Goal: Task Accomplishment & Management: Use online tool/utility

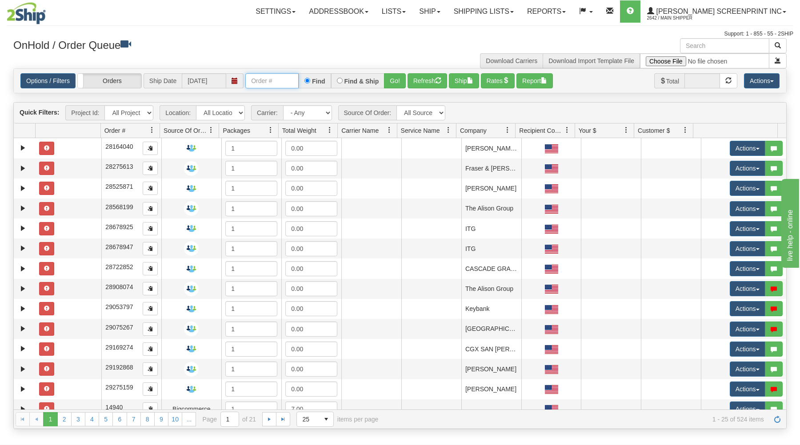
click at [290, 81] on input "text" at bounding box center [271, 80] width 53 height 15
type input "31672743"
click at [400, 80] on button "Go!" at bounding box center [395, 80] width 22 height 15
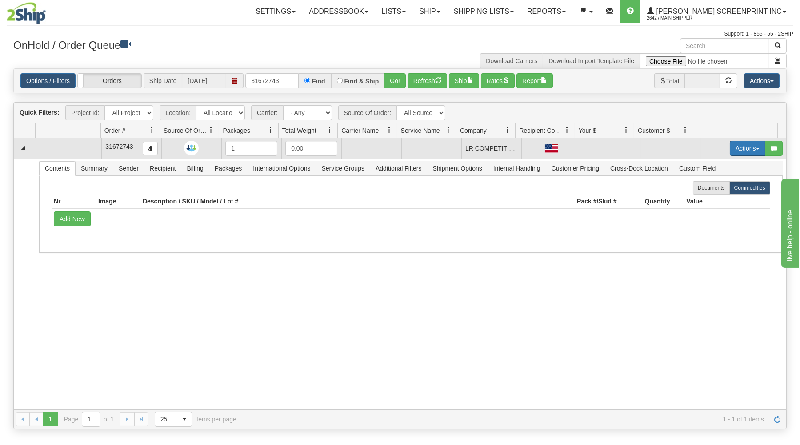
click at [730, 144] on button "Actions" at bounding box center [748, 148] width 36 height 15
click at [708, 163] on span "Open" at bounding box center [713, 165] width 21 height 7
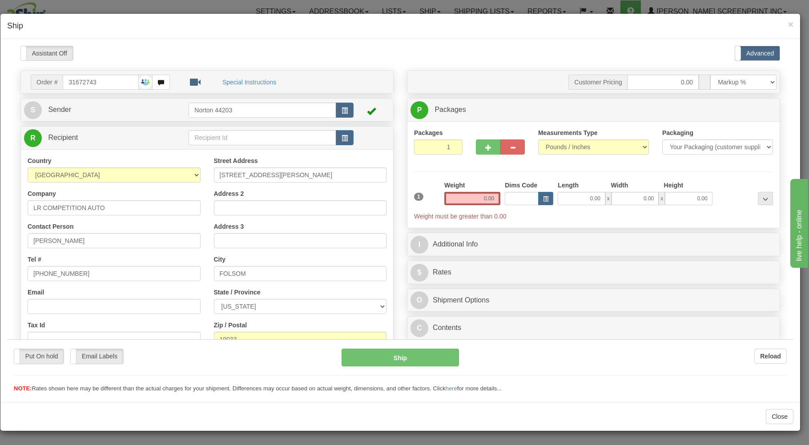
type input "12.75"
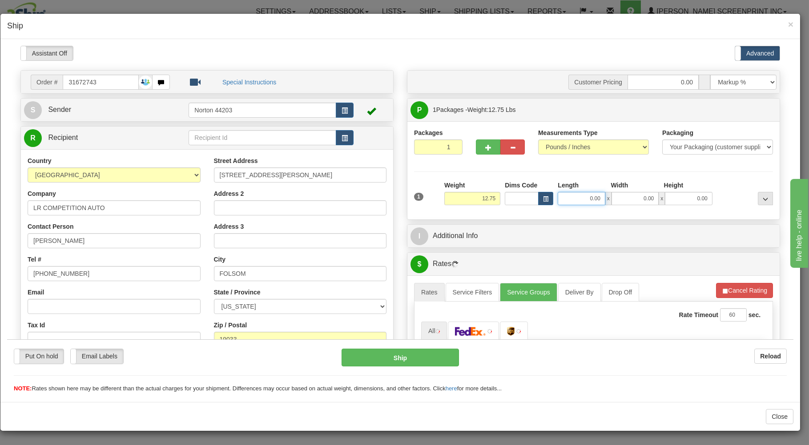
click at [577, 199] on input "0.00" at bounding box center [580, 198] width 47 height 13
type input "12.75"
type input "2"
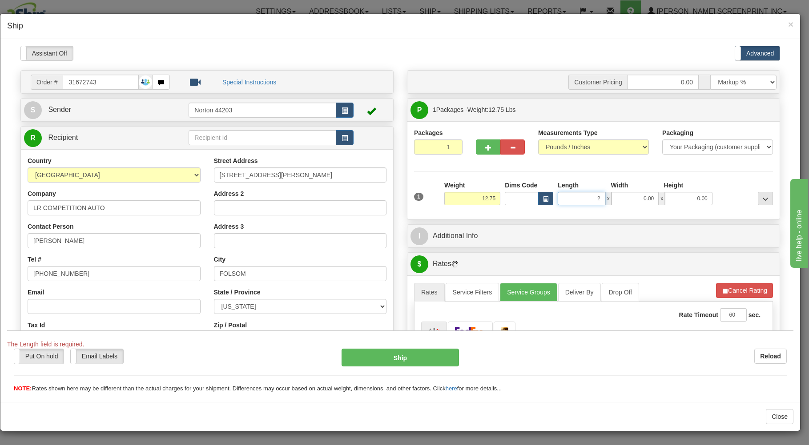
type input "12.80"
type input "26"
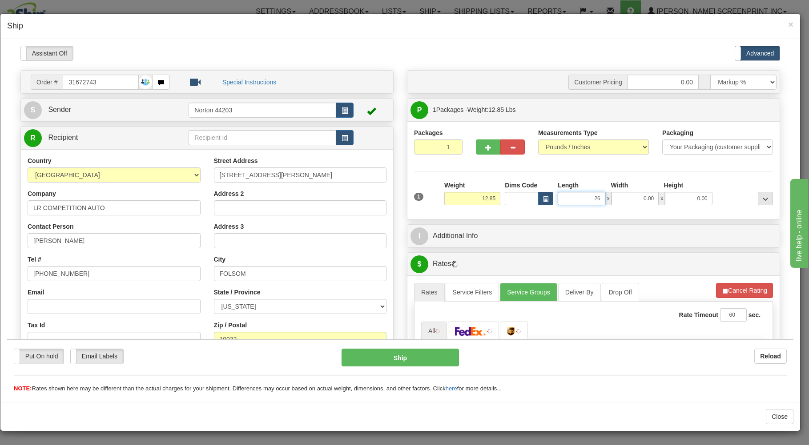
type input "12.90"
type input "26.00"
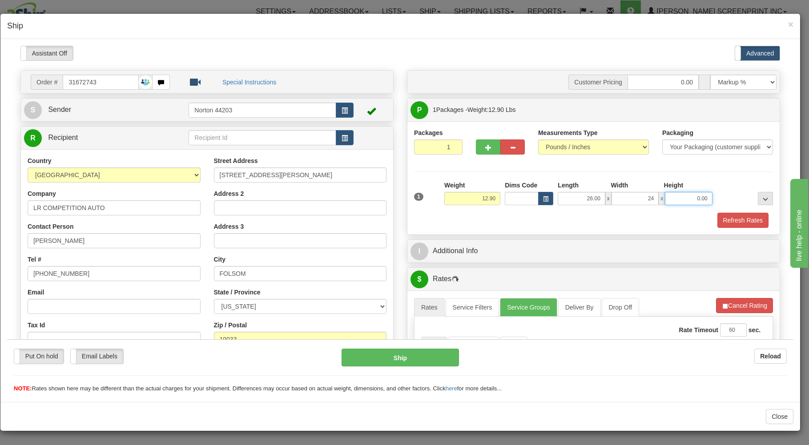
type input "24.00"
type input "12.65"
type input "7"
type input "12.80"
type input "7"
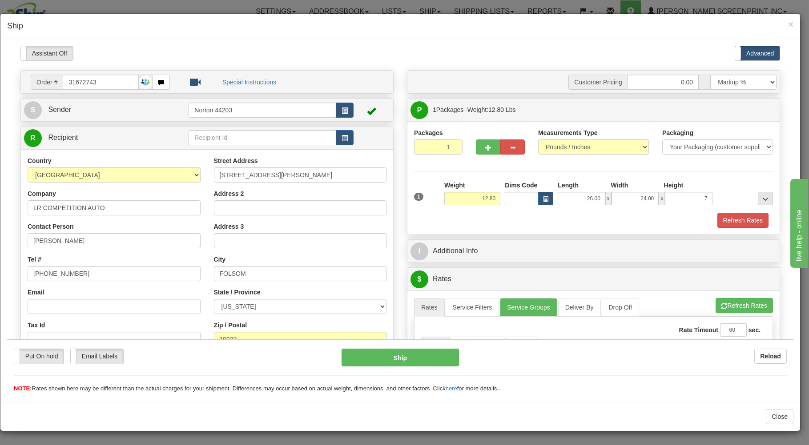
type input "12.75"
type input "7.00"
click at [576, 220] on div "Refresh Rates" at bounding box center [593, 219] width 363 height 15
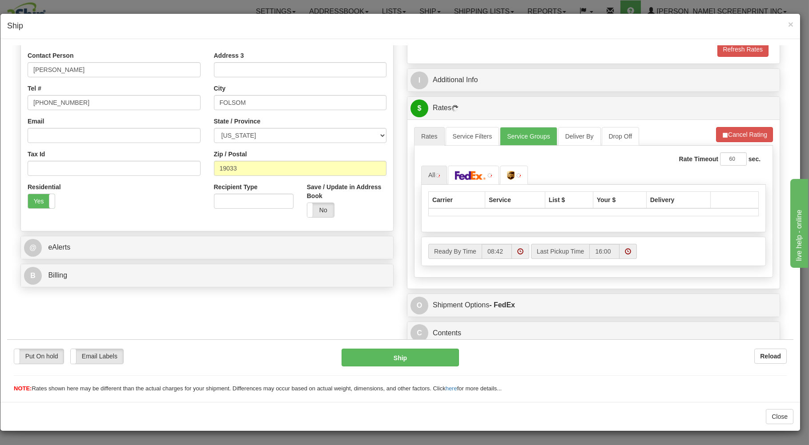
scroll to position [175, 0]
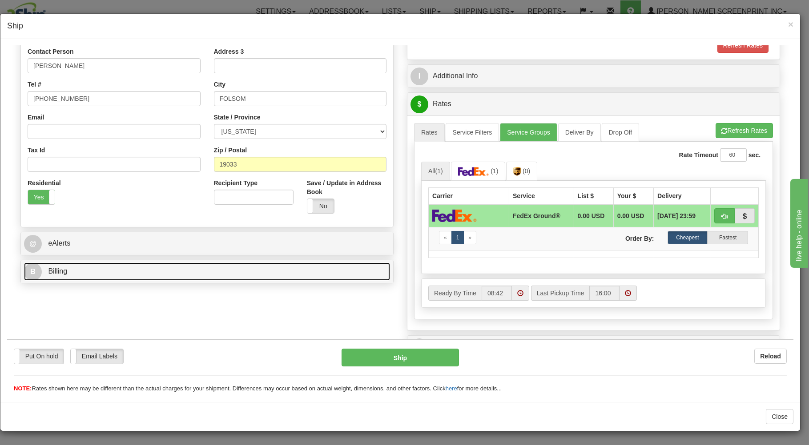
click at [326, 268] on link "B Billing" at bounding box center [207, 271] width 366 height 18
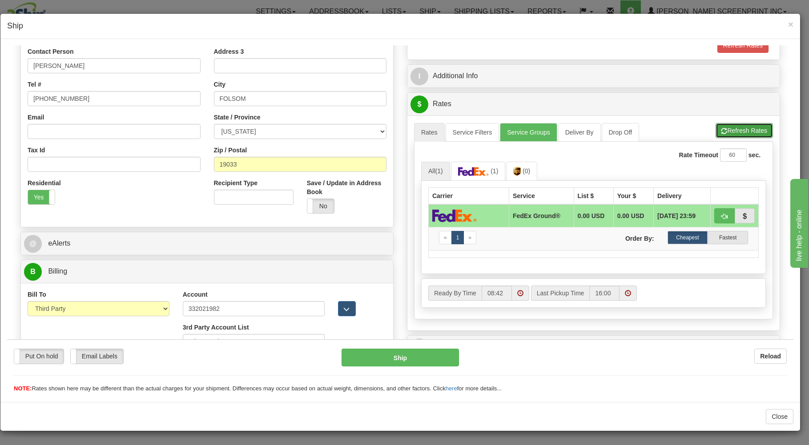
click at [729, 132] on button "Refresh Rates" at bounding box center [743, 130] width 57 height 15
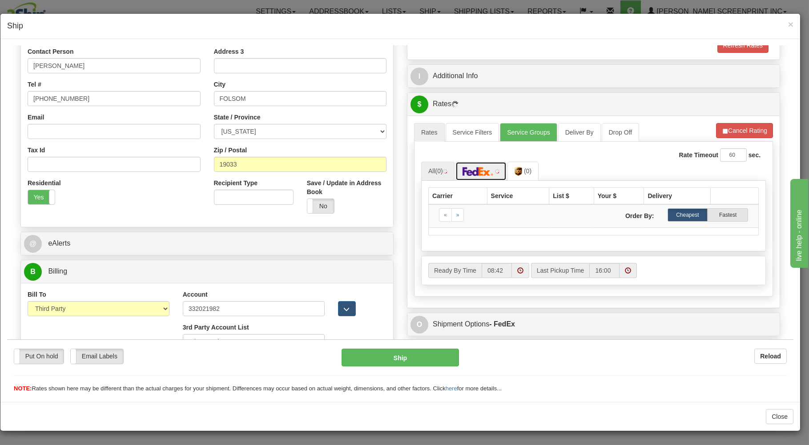
click at [471, 172] on img at bounding box center [477, 171] width 31 height 9
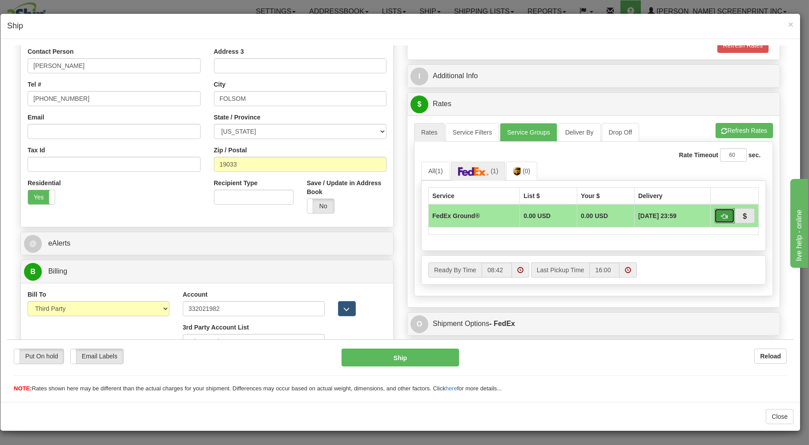
click at [721, 215] on span "button" at bounding box center [724, 216] width 6 height 6
type input "92"
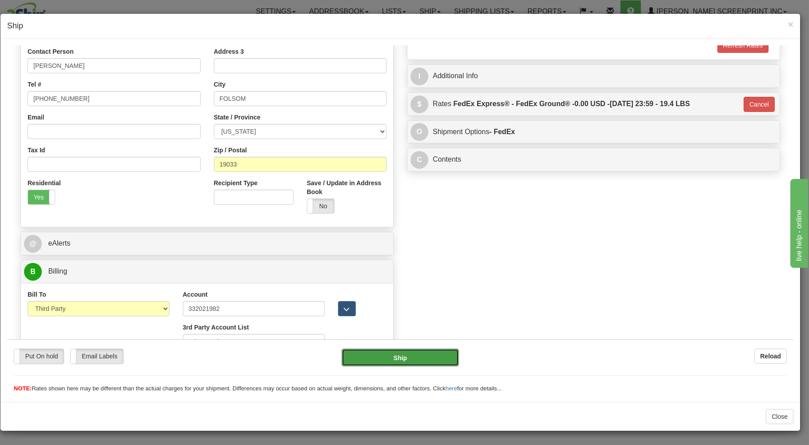
click at [430, 358] on button "Ship" at bounding box center [400, 358] width 118 height 18
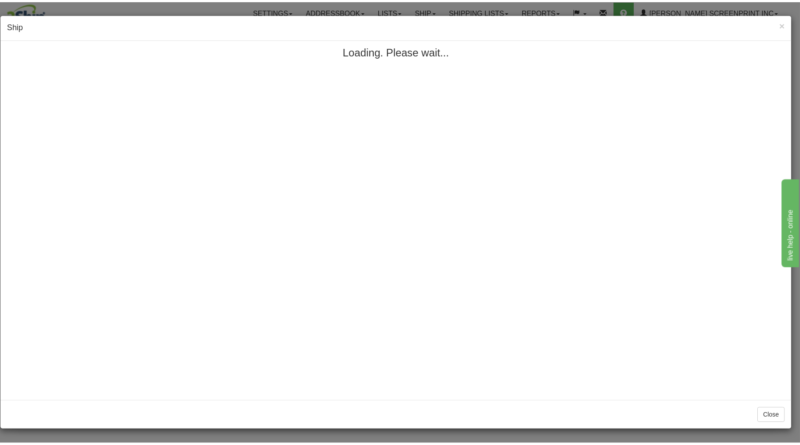
scroll to position [0, 0]
